Goal: Task Accomplishment & Management: Use online tool/utility

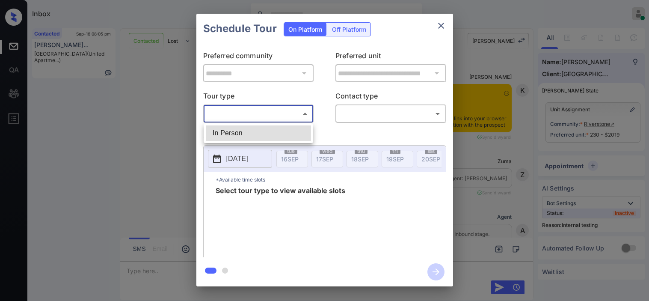
click at [241, 134] on li "In Person" at bounding box center [258, 132] width 105 height 15
type input "********"
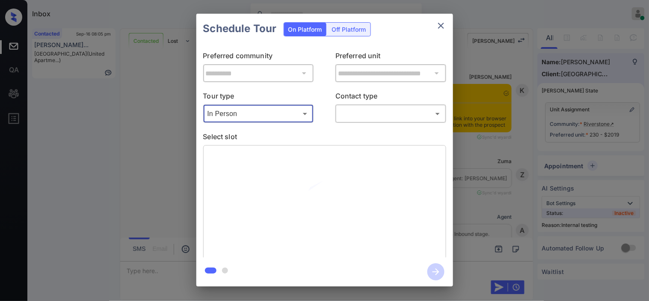
scroll to position [753, 0]
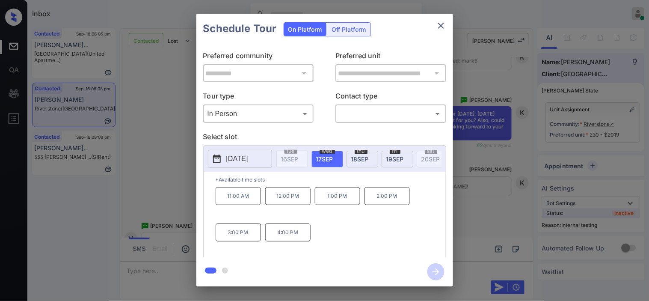
click at [220, 158] on icon at bounding box center [217, 158] width 8 height 9
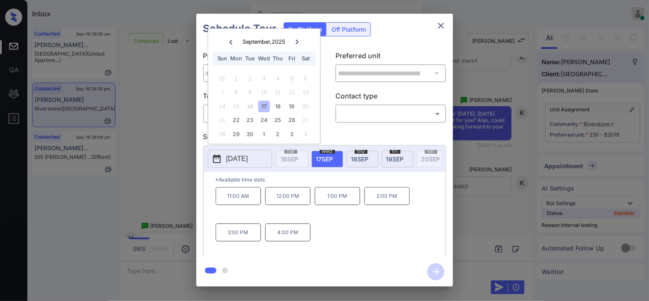
click at [144, 190] on div "**********" at bounding box center [324, 150] width 649 height 300
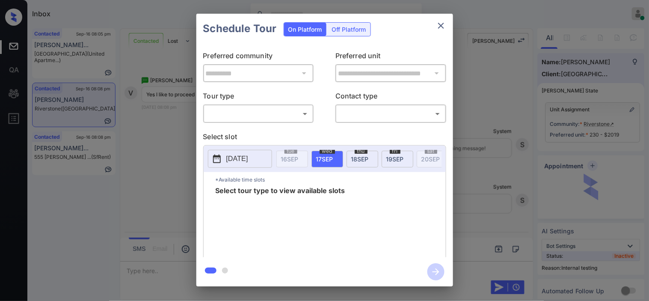
scroll to position [3619, 0]
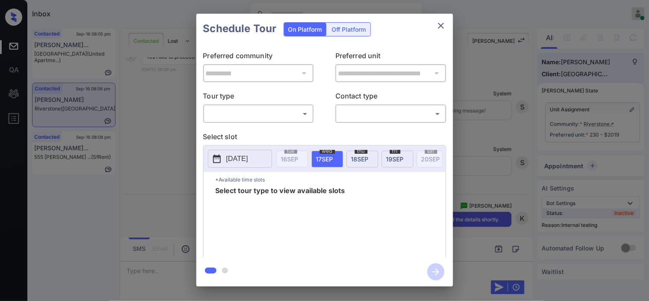
click at [244, 114] on body "Inbox [PERSON_NAME] Online Set yourself offline Set yourself on break Profile S…" at bounding box center [324, 150] width 649 height 301
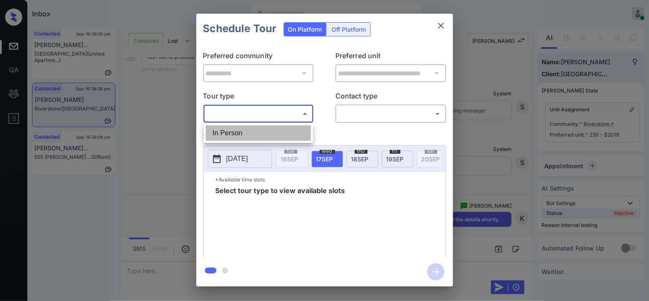
click at [242, 137] on li "In Person" at bounding box center [258, 132] width 105 height 15
type input "********"
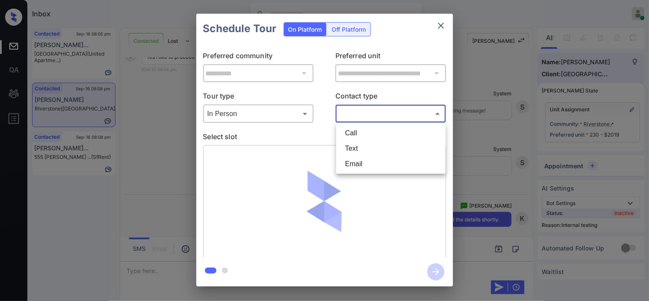
click at [390, 117] on body "Inbox [PERSON_NAME] Online Set yourself offline Set yourself on break Profile S…" at bounding box center [324, 150] width 649 height 301
click at [368, 146] on li "Text" at bounding box center [390, 148] width 105 height 15
type input "****"
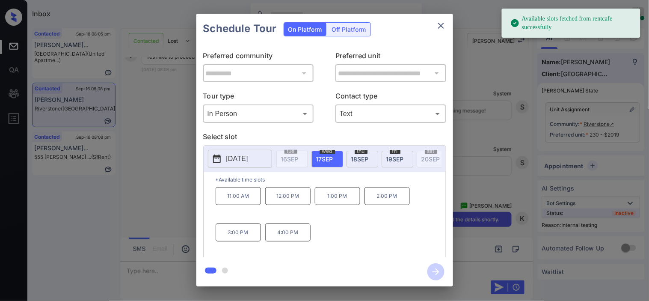
click at [219, 163] on icon at bounding box center [217, 158] width 8 height 9
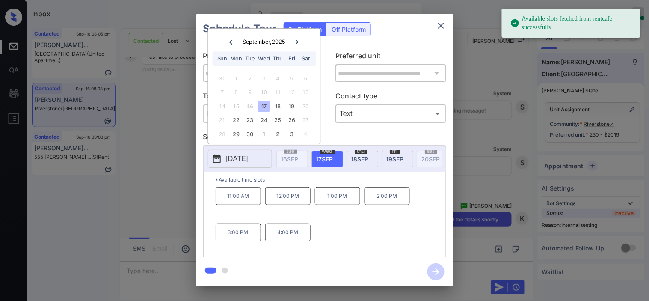
click at [338, 198] on p "1:00 PM" at bounding box center [337, 196] width 45 height 18
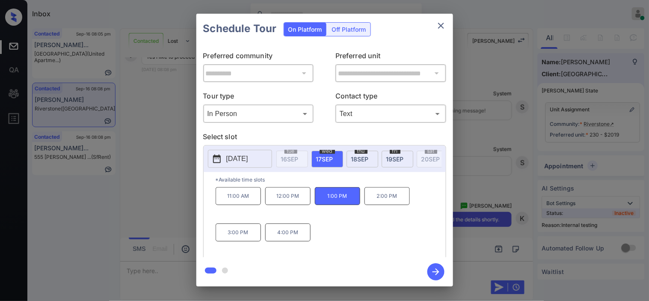
click at [438, 272] on icon "button" at bounding box center [435, 271] width 7 height 7
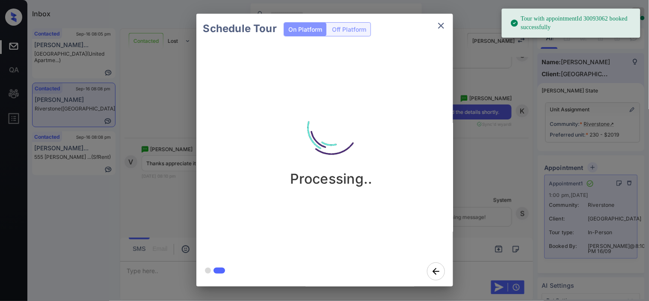
scroll to position [3803, 0]
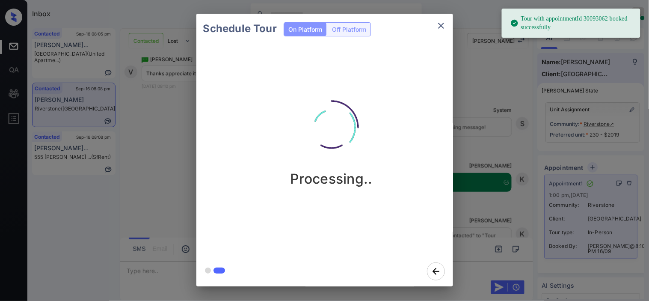
click at [459, 120] on div "Schedule Tour On Platform Off Platform Processing.." at bounding box center [324, 150] width 649 height 300
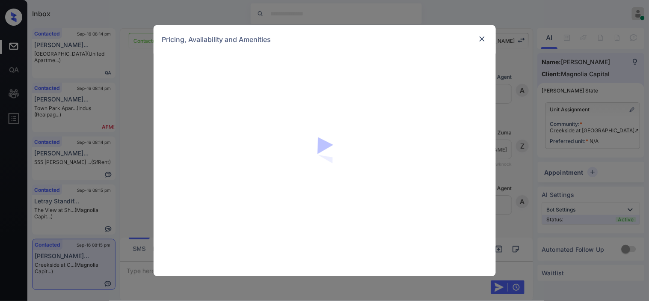
scroll to position [398, 0]
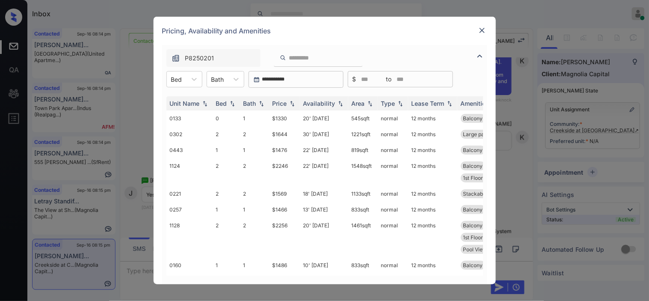
click at [160, 79] on div "**********" at bounding box center [325, 164] width 342 height 239
click at [174, 83] on div at bounding box center [176, 79] width 11 height 9
click at [170, 112] on div "1" at bounding box center [184, 115] width 36 height 15
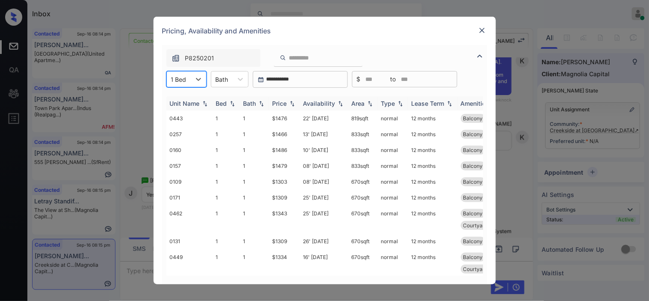
click at [290, 102] on img at bounding box center [292, 104] width 9 height 6
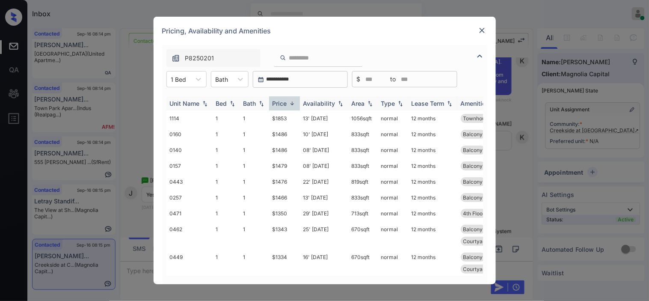
click at [290, 102] on img at bounding box center [292, 103] width 9 height 6
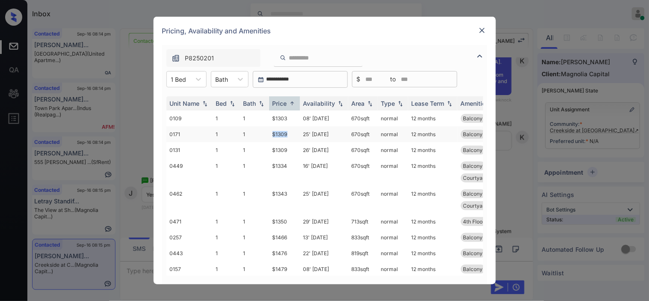
drag, startPoint x: 272, startPoint y: 134, endPoint x: 292, endPoint y: 133, distance: 20.1
click at [292, 133] on td "$1309" at bounding box center [284, 134] width 31 height 16
copy td "$1309"
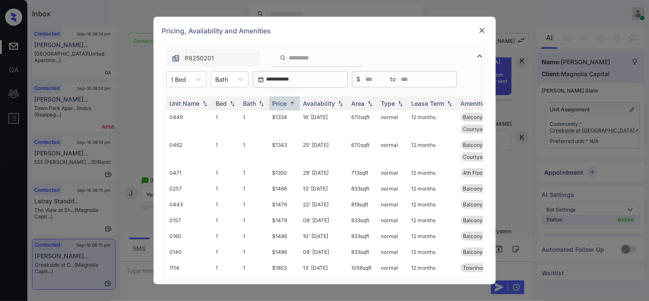
click at [482, 28] on img at bounding box center [482, 30] width 9 height 9
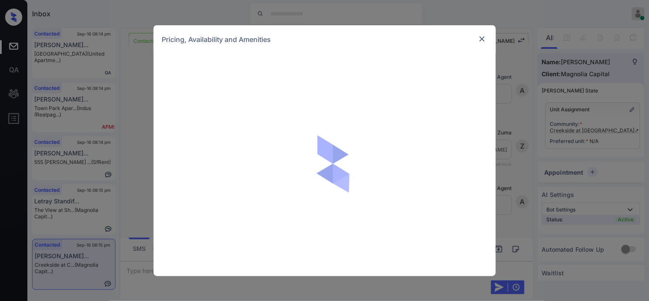
scroll to position [493, 0]
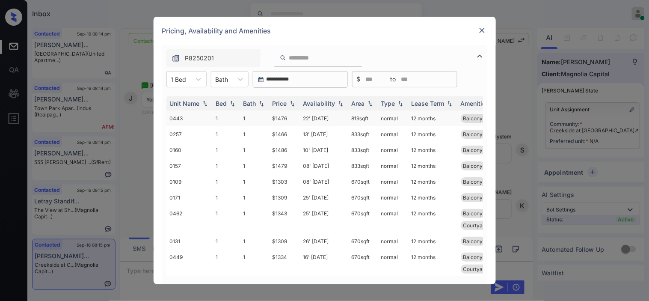
click at [322, 120] on td "22' [DATE]" at bounding box center [324, 118] width 48 height 16
click at [322, 120] on td "22' Jul 25" at bounding box center [324, 118] width 48 height 16
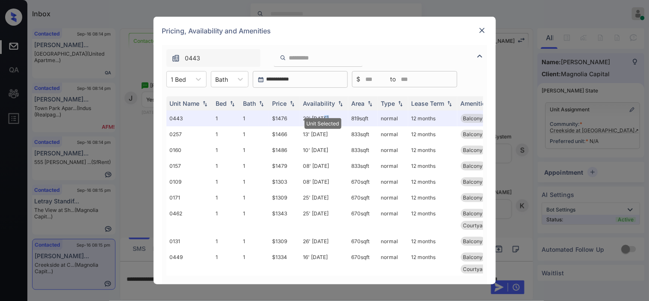
click at [481, 28] on img at bounding box center [482, 30] width 9 height 9
